Goal: Information Seeking & Learning: Learn about a topic

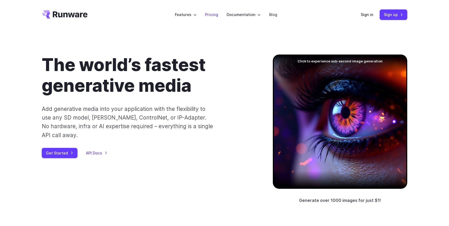
click at [213, 15] on link "Pricing" at bounding box center [211, 15] width 13 height 6
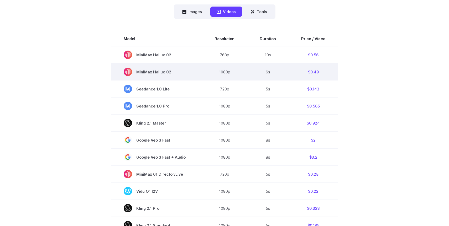
scroll to position [137, 0]
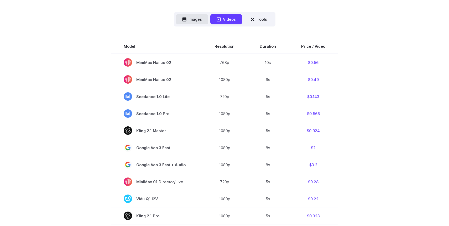
click at [198, 20] on button "Images" at bounding box center [192, 19] width 32 height 10
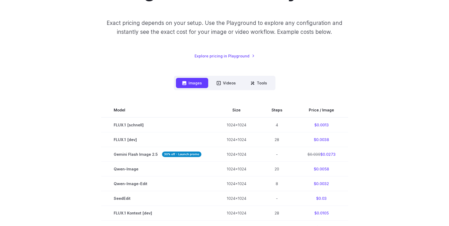
scroll to position [67, 0]
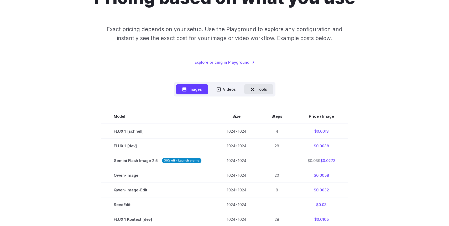
click at [263, 89] on button "Tools" at bounding box center [258, 89] width 29 height 10
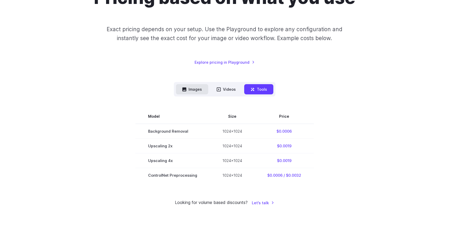
click at [192, 86] on button "Images" at bounding box center [192, 89] width 32 height 10
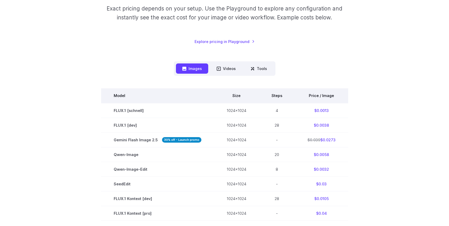
scroll to position [90, 0]
